Goal: Task Accomplishment & Management: Manage account settings

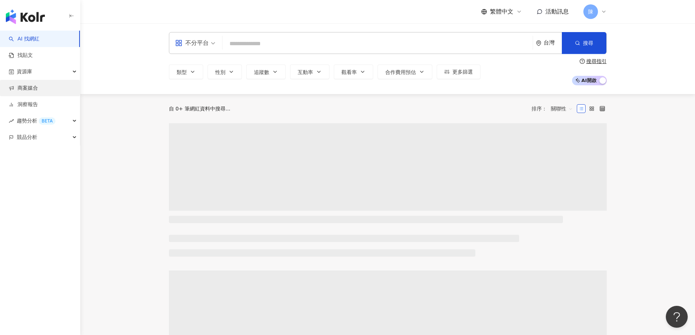
click at [38, 88] on link "商案媒合" at bounding box center [23, 88] width 29 height 7
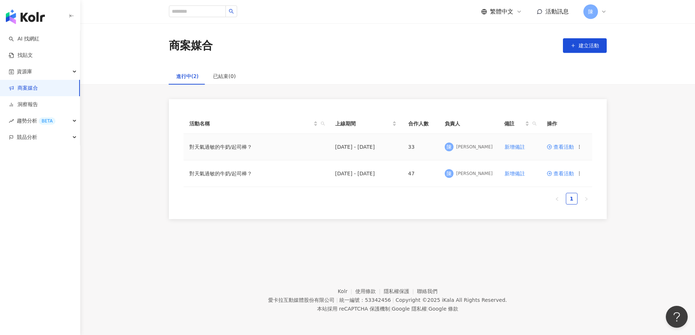
click at [569, 147] on span "查看活動" at bounding box center [560, 147] width 27 height 5
click at [566, 176] on span "查看活動" at bounding box center [560, 173] width 27 height 5
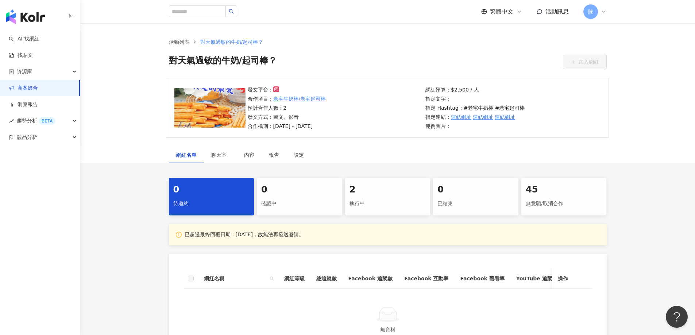
click at [371, 191] on div "2" at bounding box center [388, 190] width 77 height 12
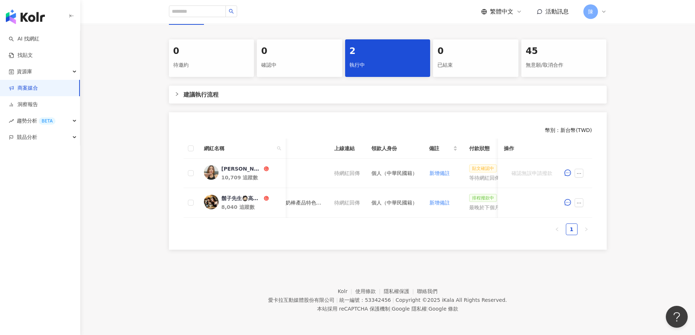
scroll to position [0, 377]
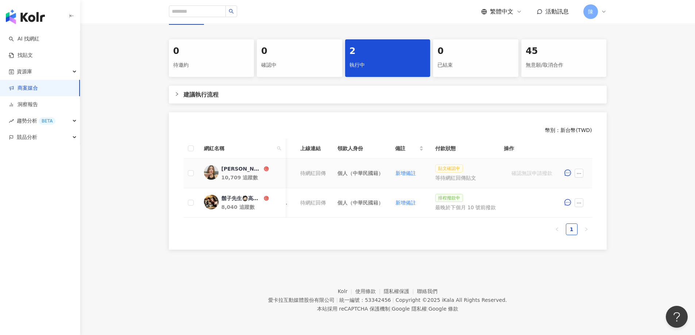
click at [468, 174] on div "等待網紅回傳貼文" at bounding box center [465, 178] width 61 height 8
click at [580, 171] on icon "ellipsis" at bounding box center [579, 173] width 5 height 5
click at [627, 190] on div "0 待邀約 0 確認中 2 執行中 0 已結束 45 無意願/取消合作 建議執行流程 幣別 ： 新台幣 ( TWD ) 網紅名稱 合作總酬勞 (含稅) 合作項…" at bounding box center [387, 144] width 615 height 211
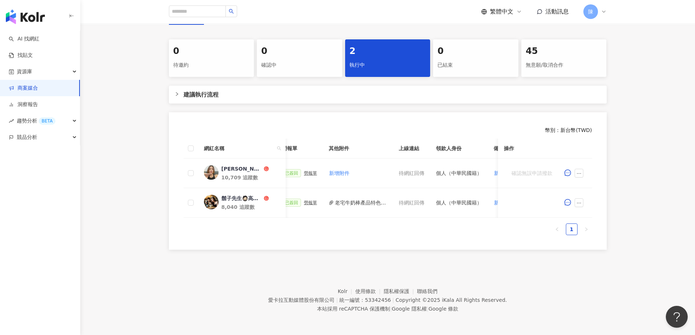
scroll to position [0, 272]
click at [555, 14] on span "活動訊息" at bounding box center [557, 11] width 23 height 7
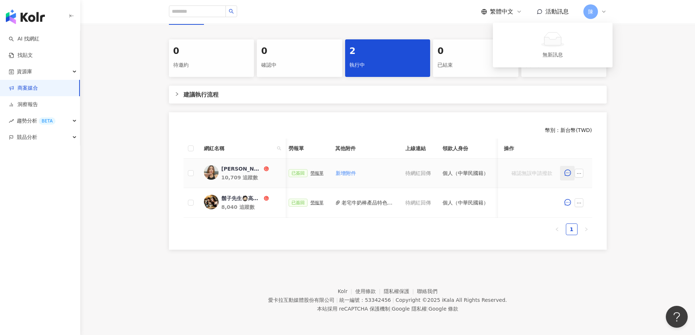
click at [566, 170] on icon "message" at bounding box center [568, 173] width 7 height 7
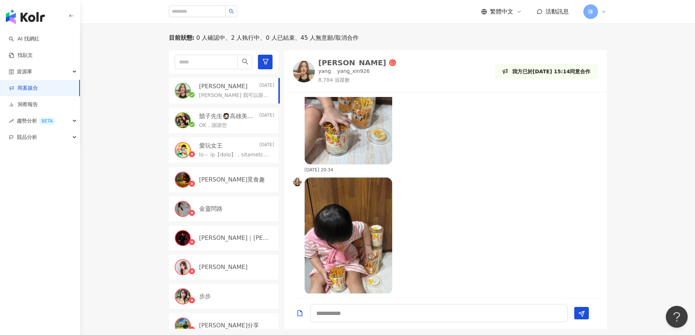
scroll to position [3272, 0]
